Goal: Task Accomplishment & Management: Use online tool/utility

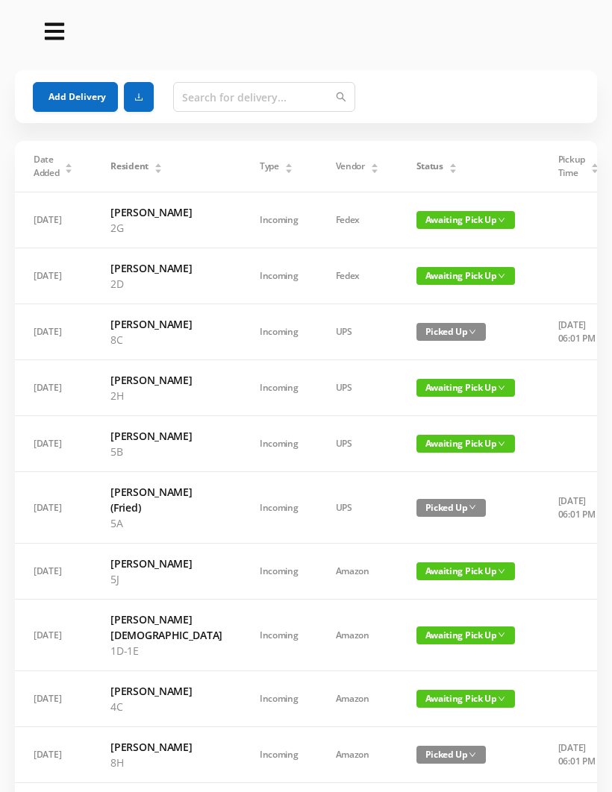
click at [425, 397] on span "Awaiting Pick Up" at bounding box center [465, 388] width 98 height 18
click at [413, 495] on link "Picked Up" at bounding box center [426, 496] width 97 height 24
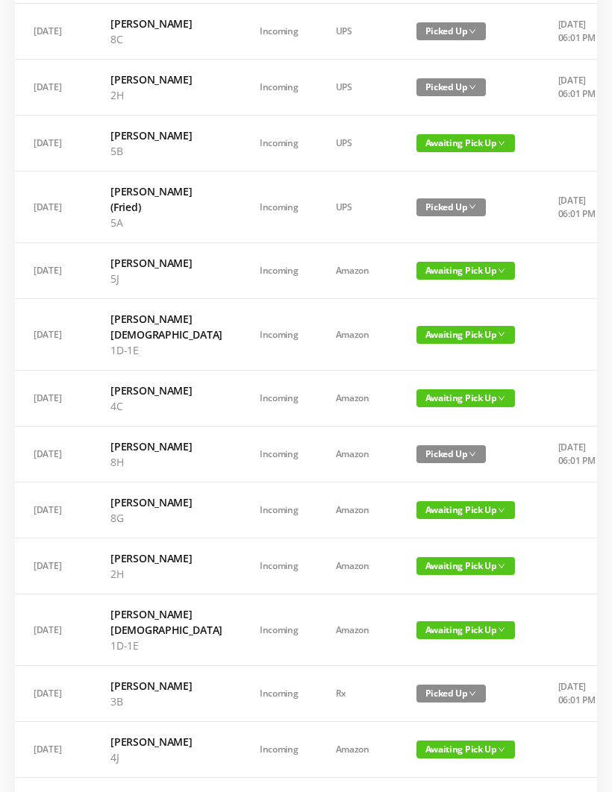
scroll to position [316, 0]
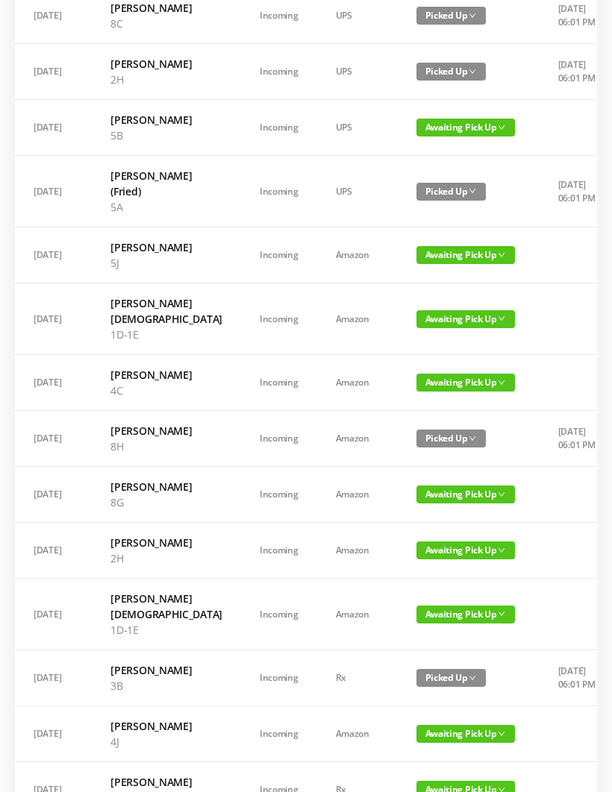
click at [427, 328] on span "Awaiting Pick Up" at bounding box center [465, 319] width 98 height 18
click at [410, 472] on link "Picked Up" at bounding box center [426, 474] width 97 height 24
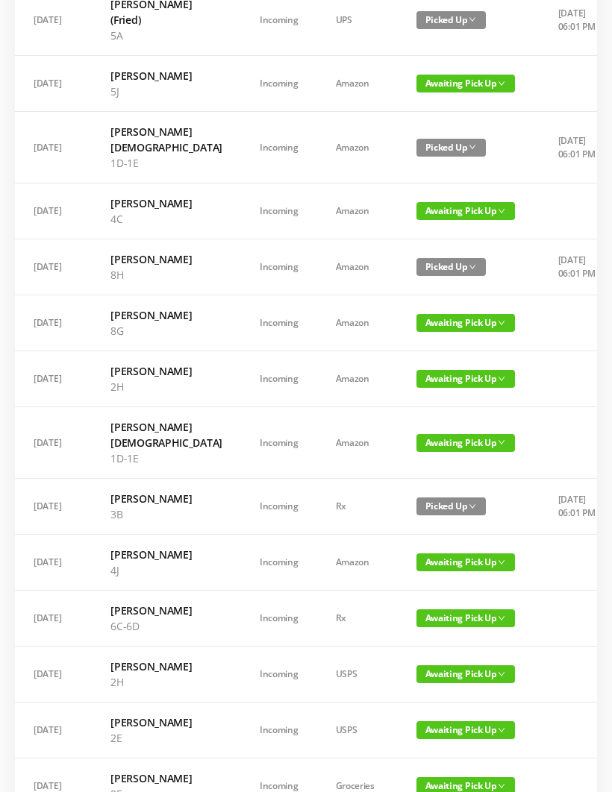
scroll to position [0, 0]
click at [431, 388] on span "Awaiting Pick Up" at bounding box center [465, 379] width 98 height 18
click at [417, 564] on link "Picked Up" at bounding box center [426, 565] width 97 height 24
click at [436, 452] on span "Awaiting Pick Up" at bounding box center [465, 443] width 98 height 18
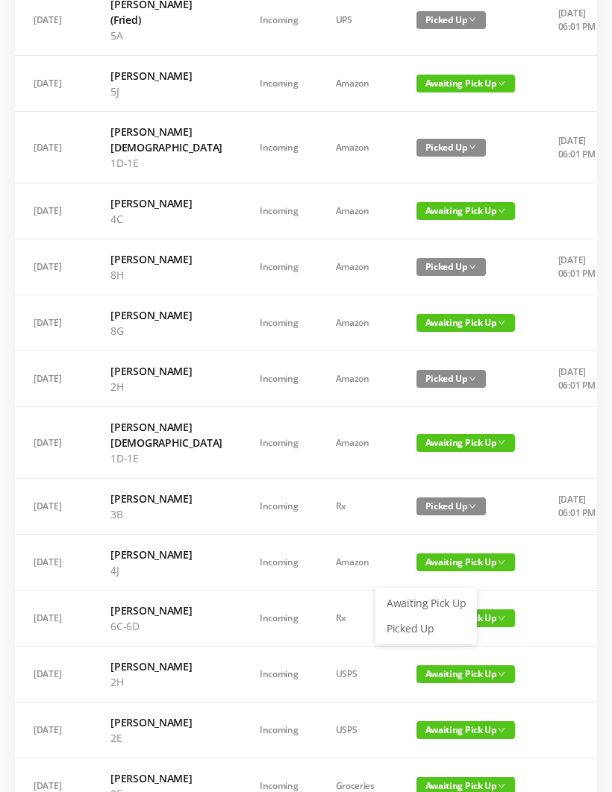
click at [409, 619] on link "Picked Up" at bounding box center [426, 629] width 97 height 24
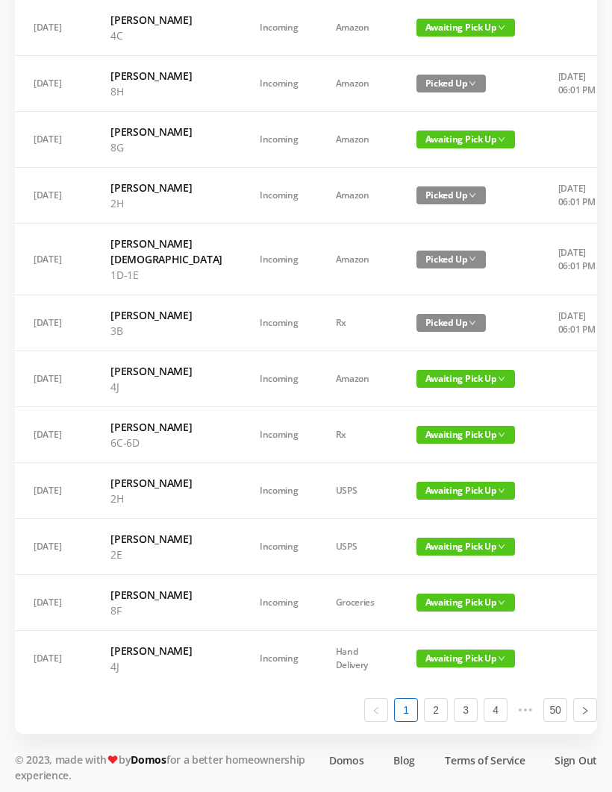
click at [430, 444] on span "Awaiting Pick Up" at bounding box center [465, 435] width 98 height 18
click at [419, 651] on link "Picked Up" at bounding box center [426, 652] width 97 height 24
click at [427, 500] on span "Awaiting Pick Up" at bounding box center [465, 491] width 98 height 18
click at [421, 723] on link "Picked Up" at bounding box center [426, 724] width 97 height 24
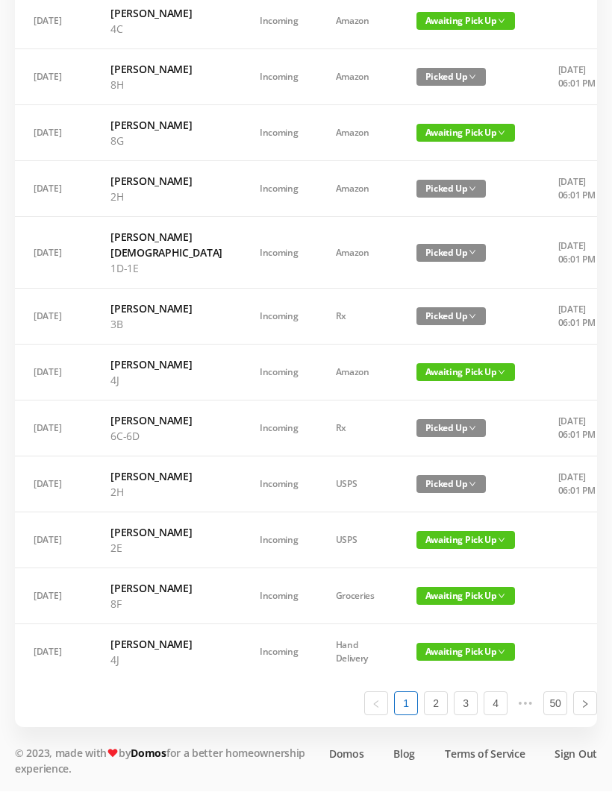
scroll to position [783, 0]
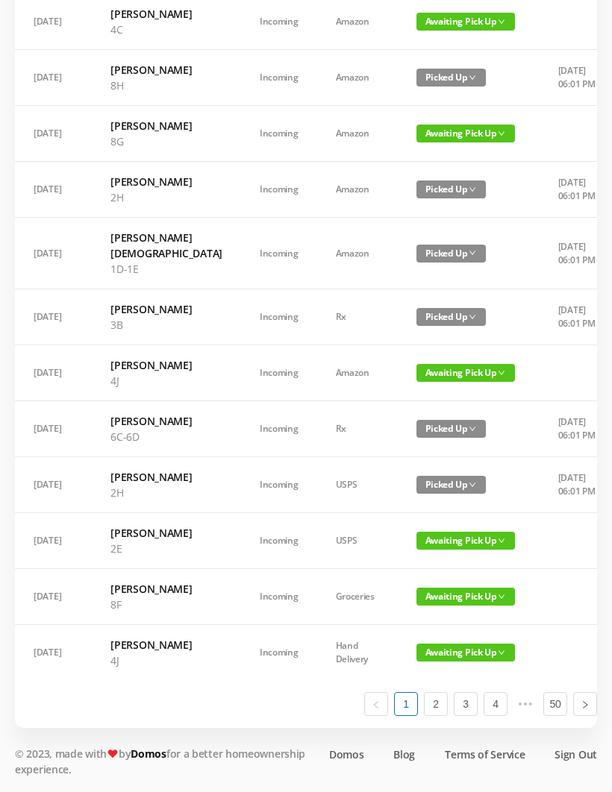
click at [434, 606] on span "Awaiting Pick Up" at bounding box center [465, 597] width 98 height 18
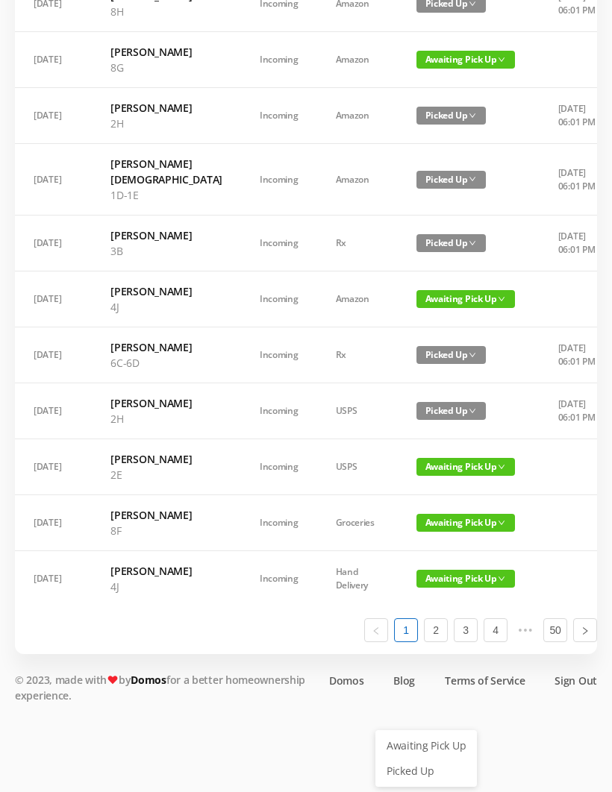
click at [427, 760] on link "Picked Up" at bounding box center [426, 772] width 97 height 24
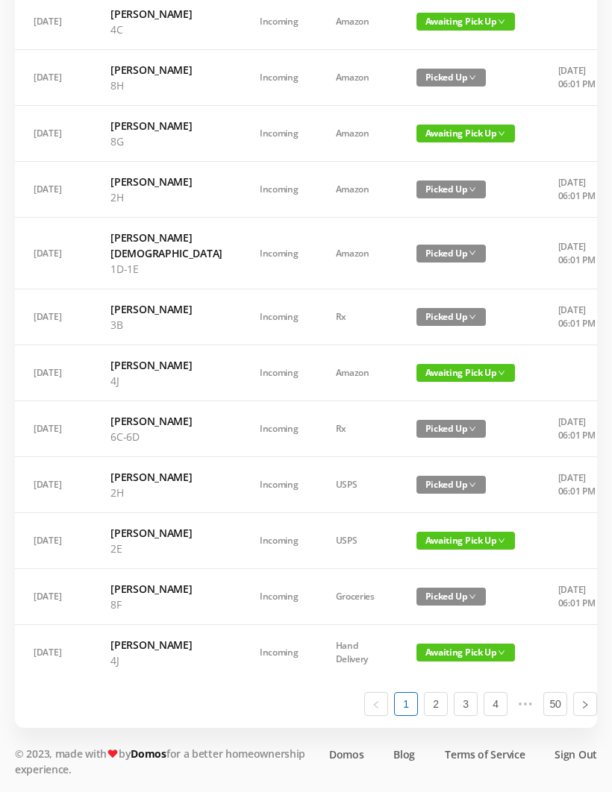
scroll to position [845, 0]
click at [440, 716] on link "2" at bounding box center [436, 704] width 22 height 22
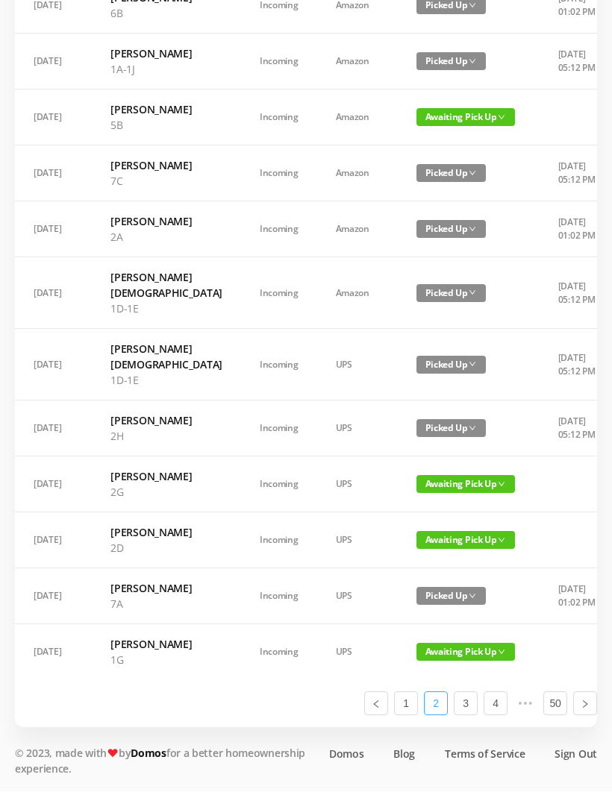
scroll to position [861, 0]
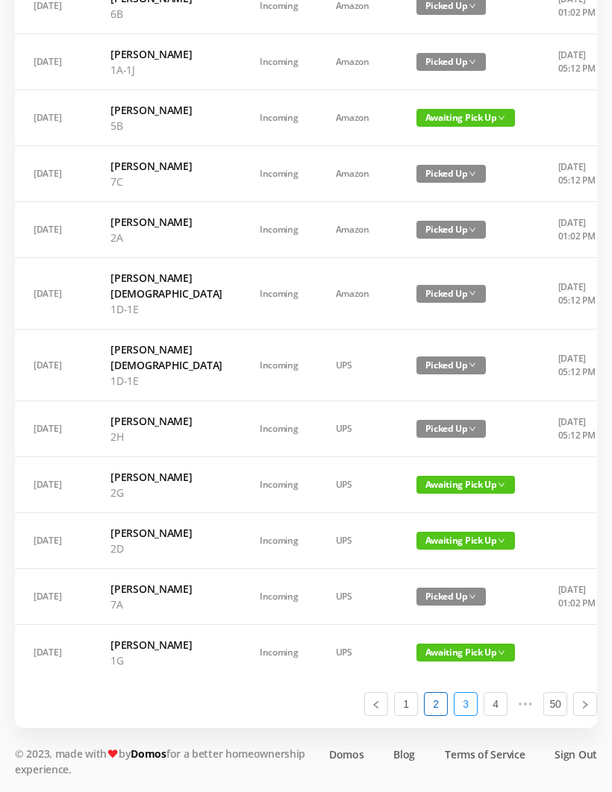
click at [476, 716] on link "3" at bounding box center [465, 704] width 22 height 22
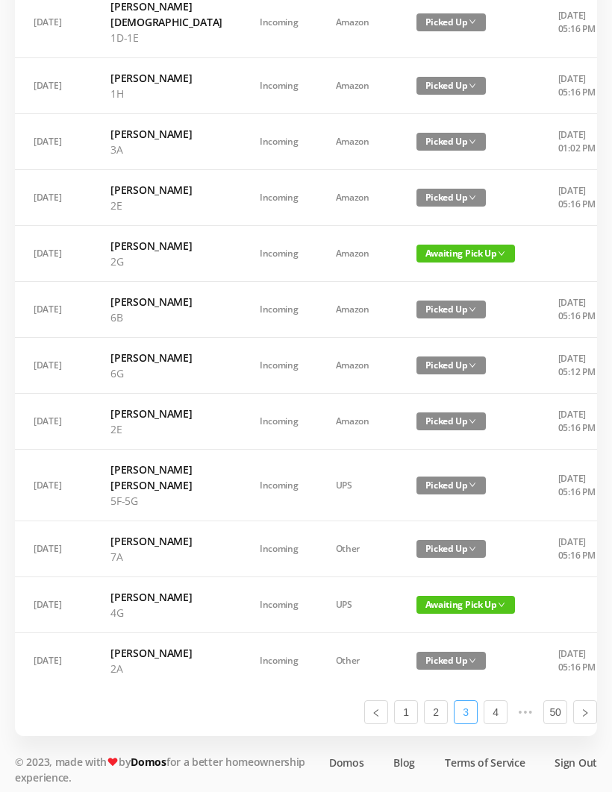
scroll to position [720, 0]
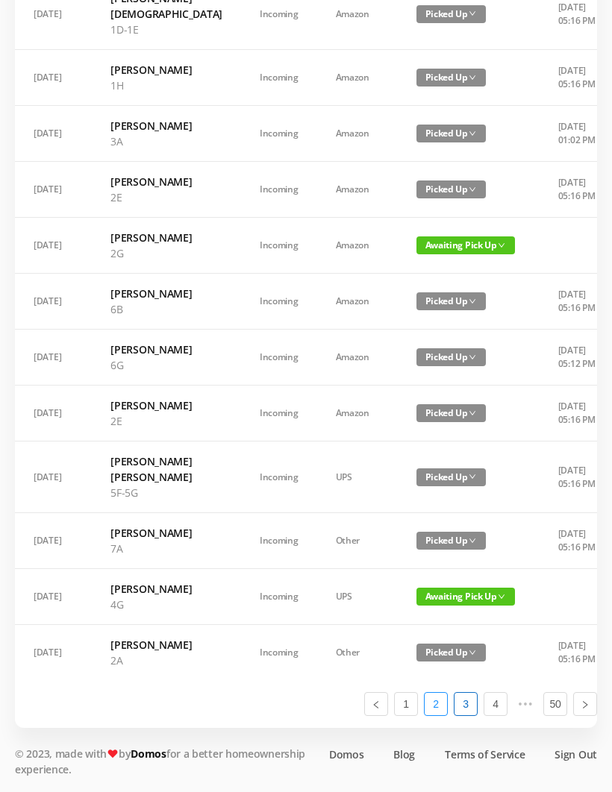
click at [435, 716] on link "2" at bounding box center [436, 704] width 22 height 22
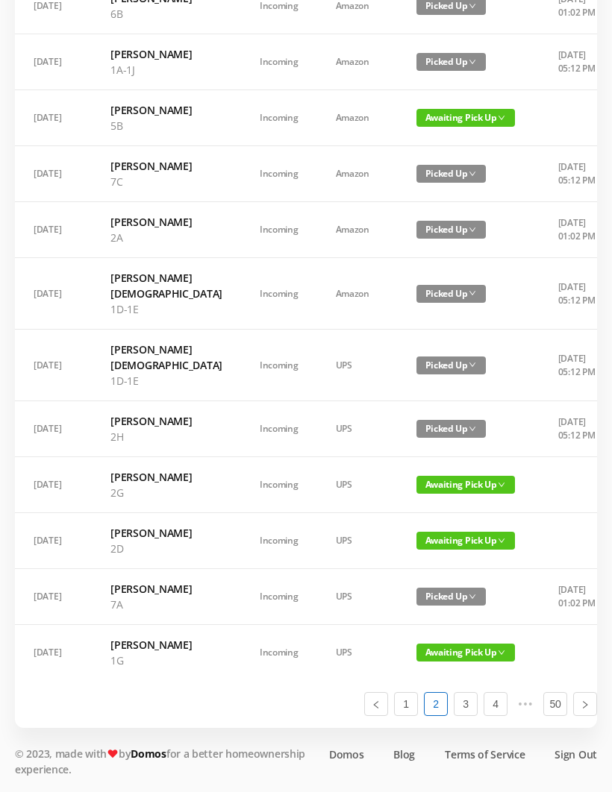
click at [417, 494] on span "Awaiting Pick Up" at bounding box center [465, 485] width 98 height 18
click at [415, 722] on link "Picked Up" at bounding box center [414, 734] width 97 height 24
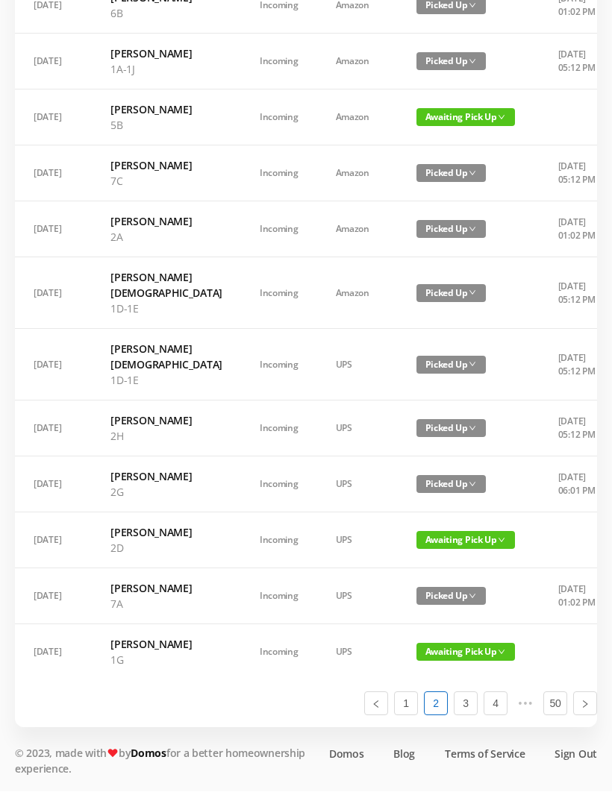
scroll to position [861, 0]
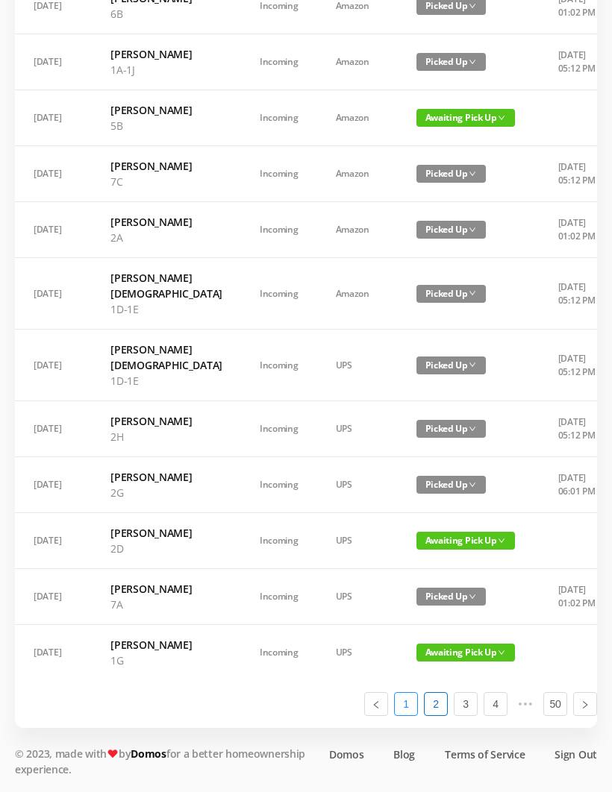
click at [408, 716] on link "1" at bounding box center [406, 704] width 22 height 22
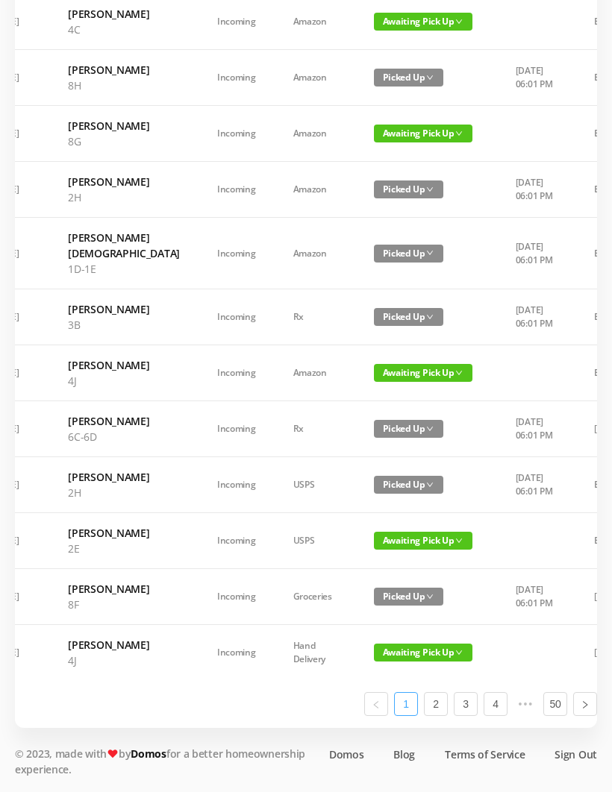
scroll to position [0, 40]
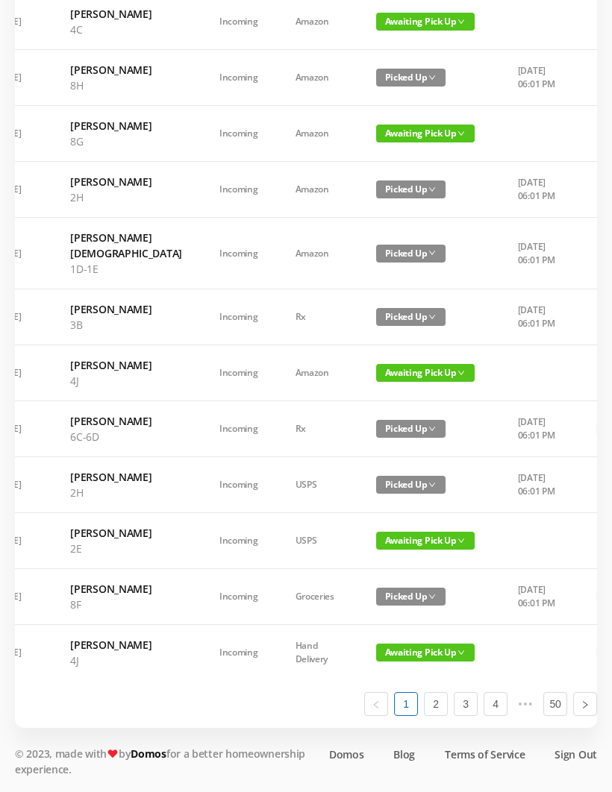
click at [409, 550] on span "Awaiting Pick Up" at bounding box center [425, 541] width 98 height 18
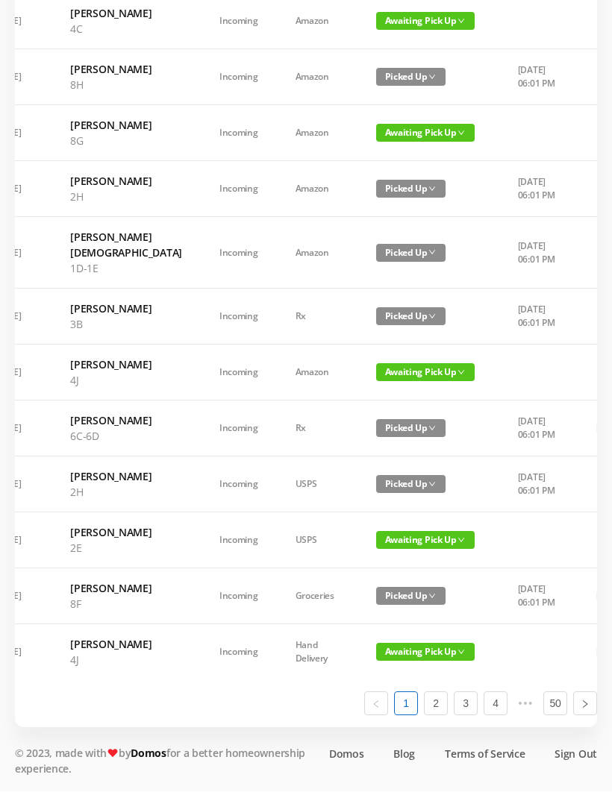
scroll to position [845, 0]
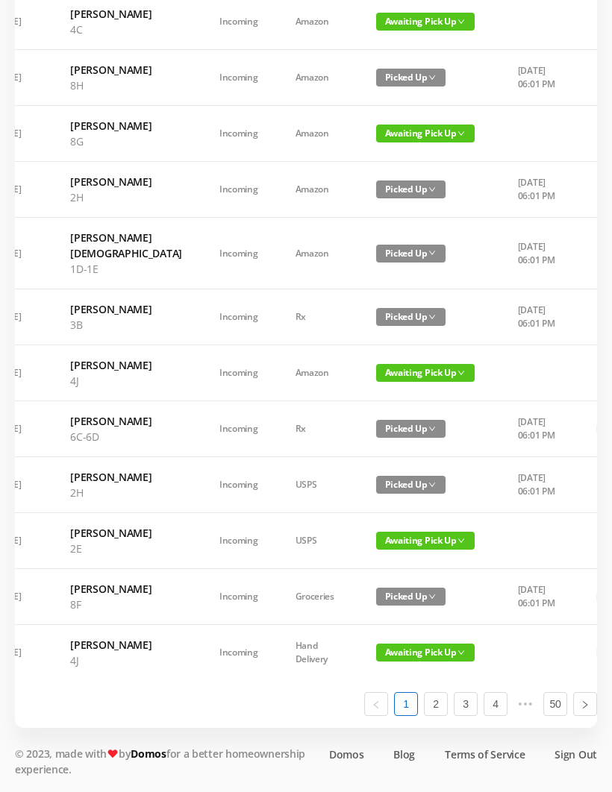
click at [416, 550] on span "Awaiting Pick Up" at bounding box center [425, 541] width 98 height 18
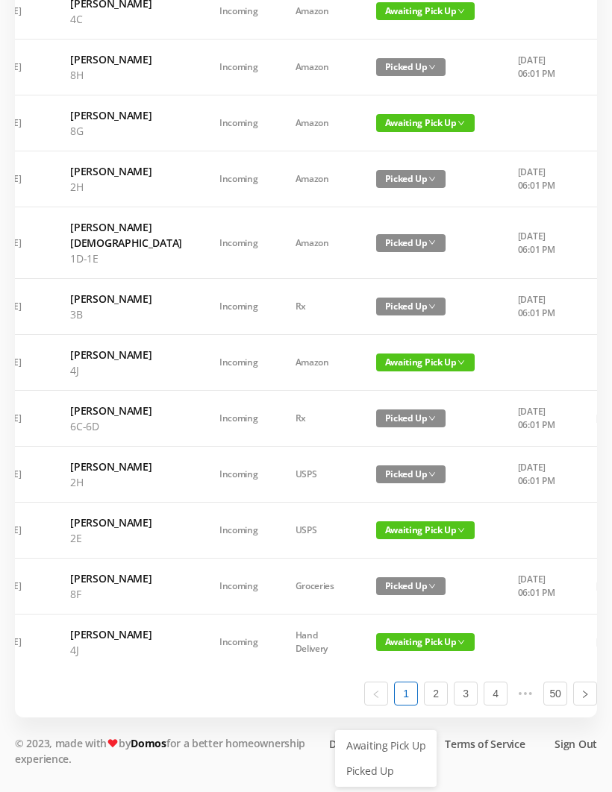
click at [387, 760] on link "Picked Up" at bounding box center [385, 772] width 97 height 24
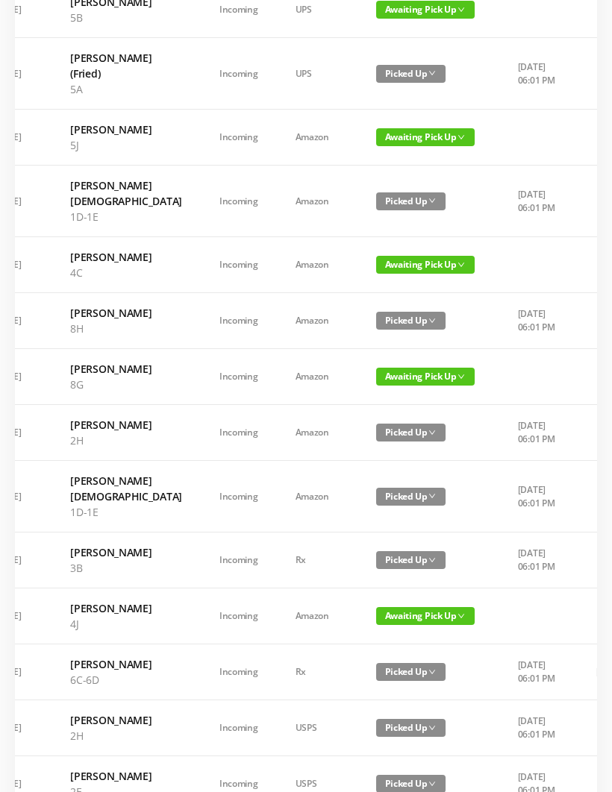
scroll to position [0, 90]
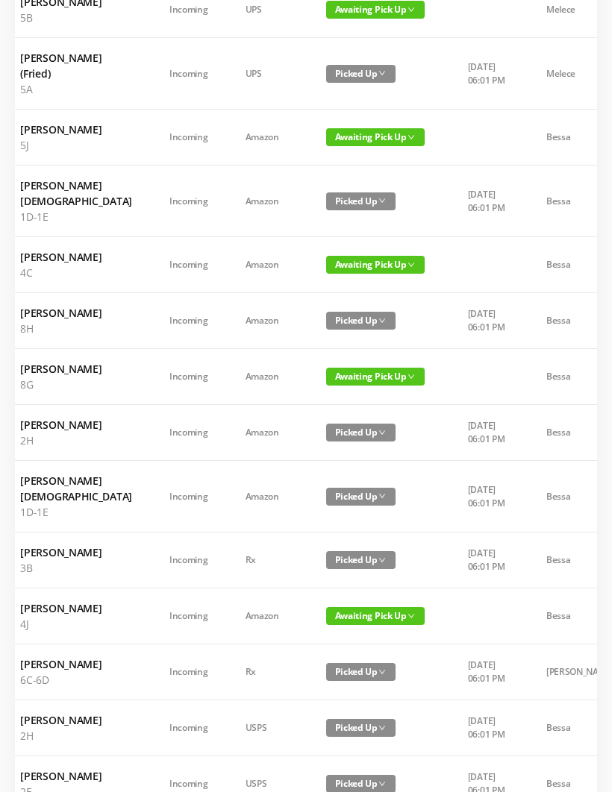
click at [372, 274] on span "Awaiting Pick Up" at bounding box center [375, 265] width 98 height 18
click at [340, 425] on link "Picked Up" at bounding box center [335, 419] width 97 height 24
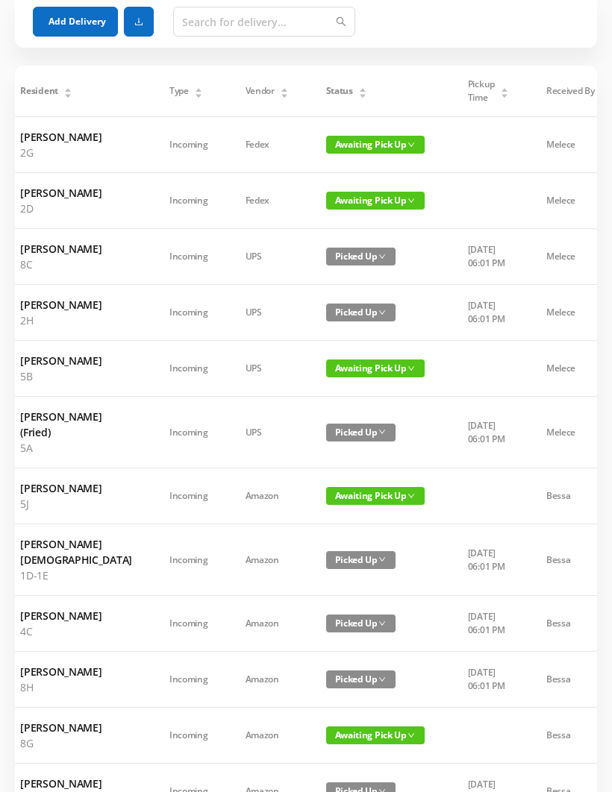
scroll to position [75, 0]
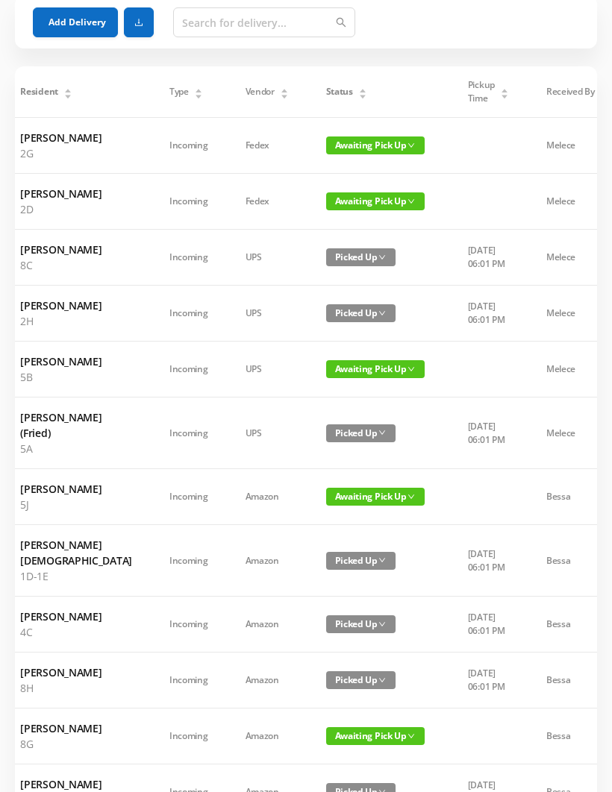
click at [348, 151] on span "Awaiting Pick Up" at bounding box center [375, 146] width 98 height 18
click at [340, 206] on link "Picked Up" at bounding box center [335, 206] width 97 height 24
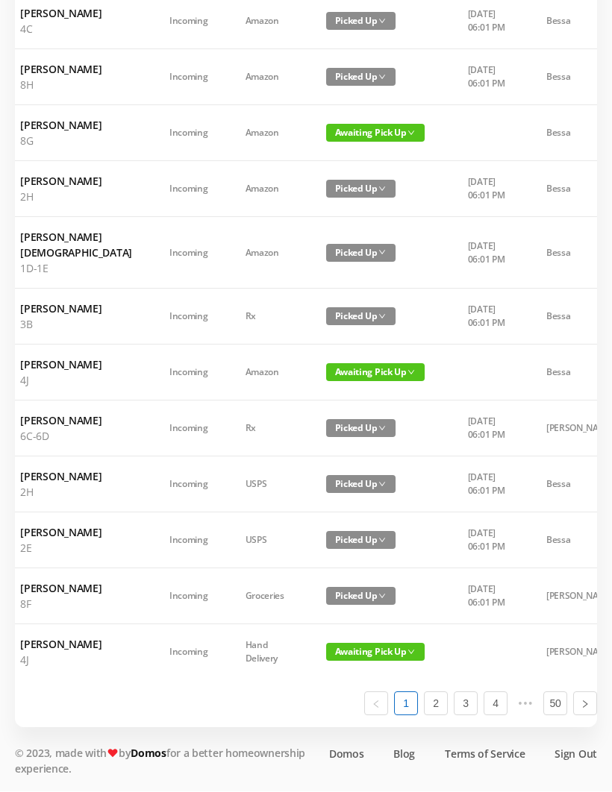
scroll to position [845, 0]
